Goal: Browse casually

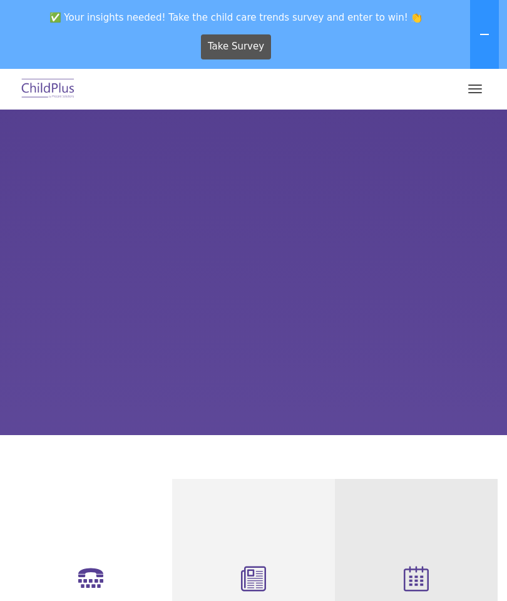
select select "MEDIUM"
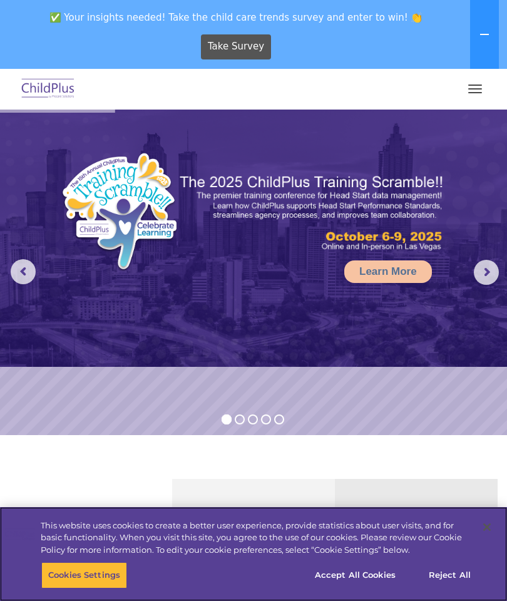
click at [368, 569] on button "Accept All Cookies" at bounding box center [355, 575] width 94 height 26
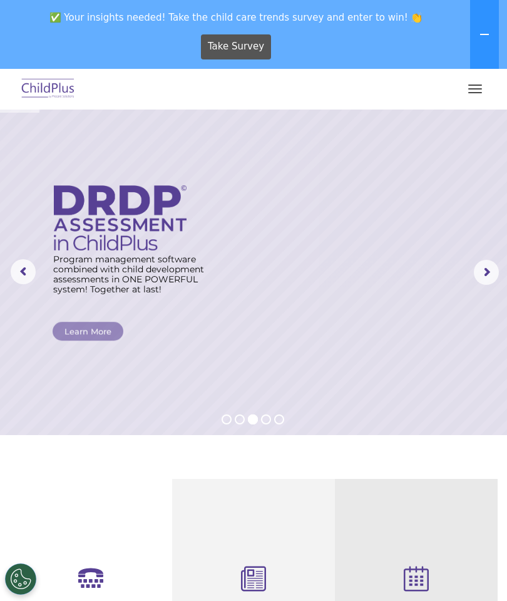
click at [479, 92] on span "button" at bounding box center [475, 92] width 14 height 1
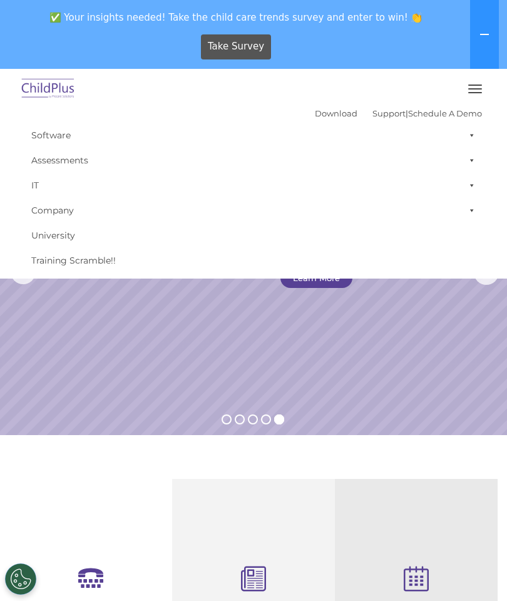
click at [48, 93] on img at bounding box center [48, 88] width 59 height 29
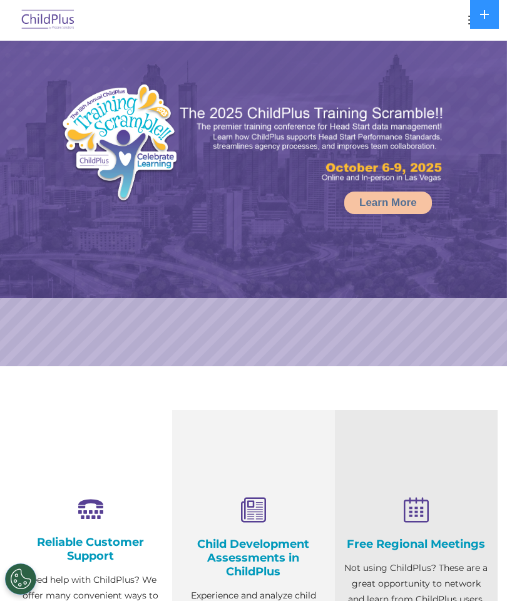
select select "MEDIUM"
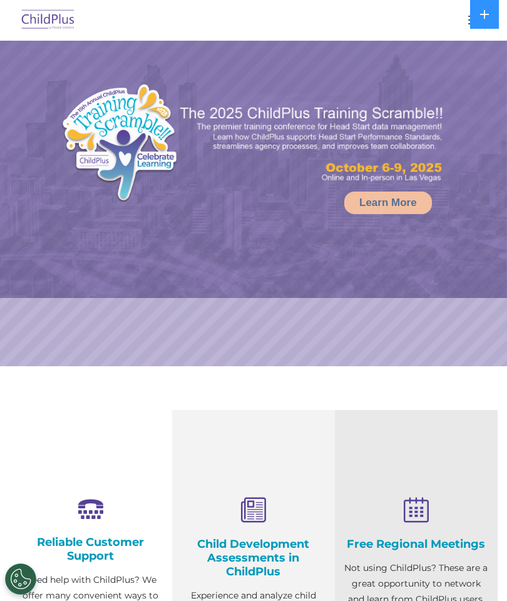
select select "MEDIUM"
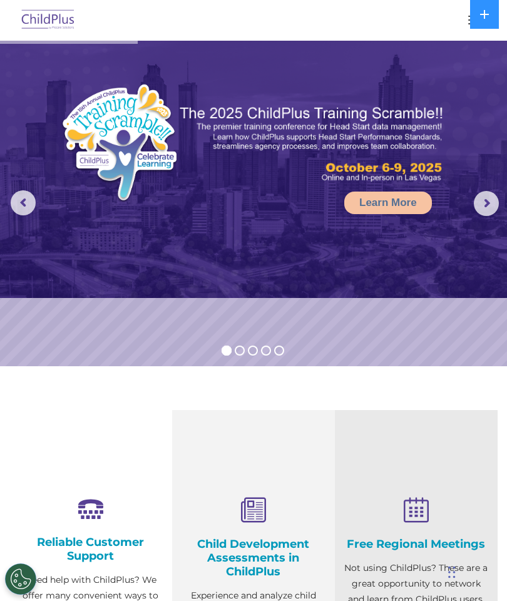
click at [489, 203] on rs-arrow at bounding box center [486, 203] width 25 height 25
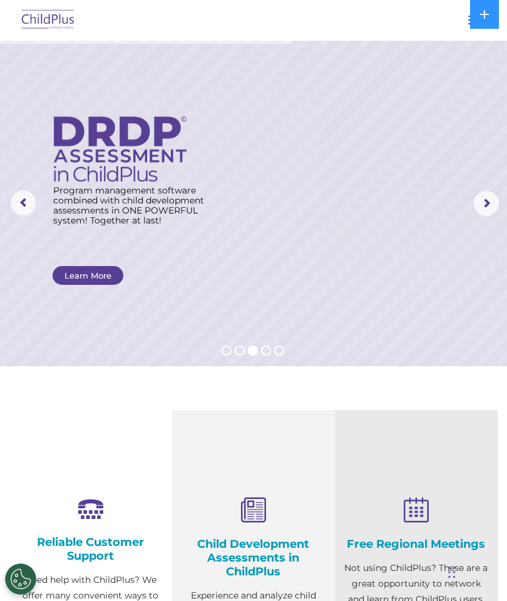
click at [458, 16] on div at bounding box center [253, 20] width 457 height 30
